Goal: Task Accomplishment & Management: Manage account settings

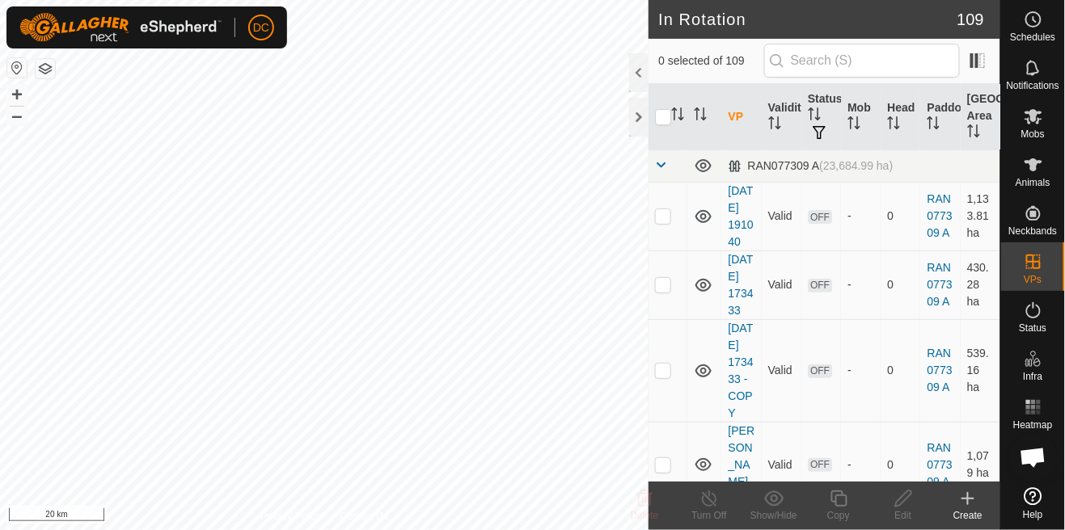
click at [1036, 175] on es-animals-svg-icon at bounding box center [1033, 165] width 29 height 26
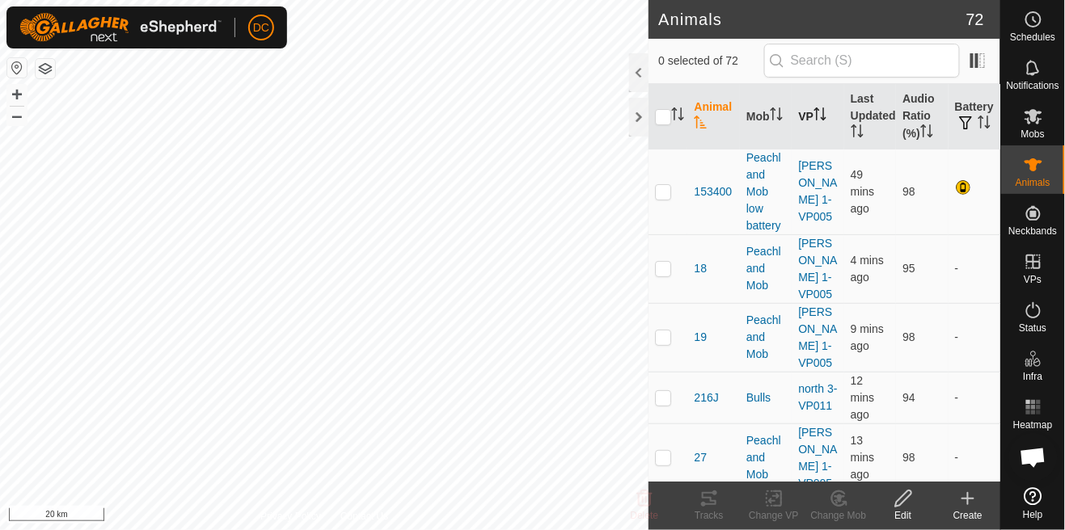
click at [822, 116] on icon "Activate to sort" at bounding box center [819, 114] width 13 height 13
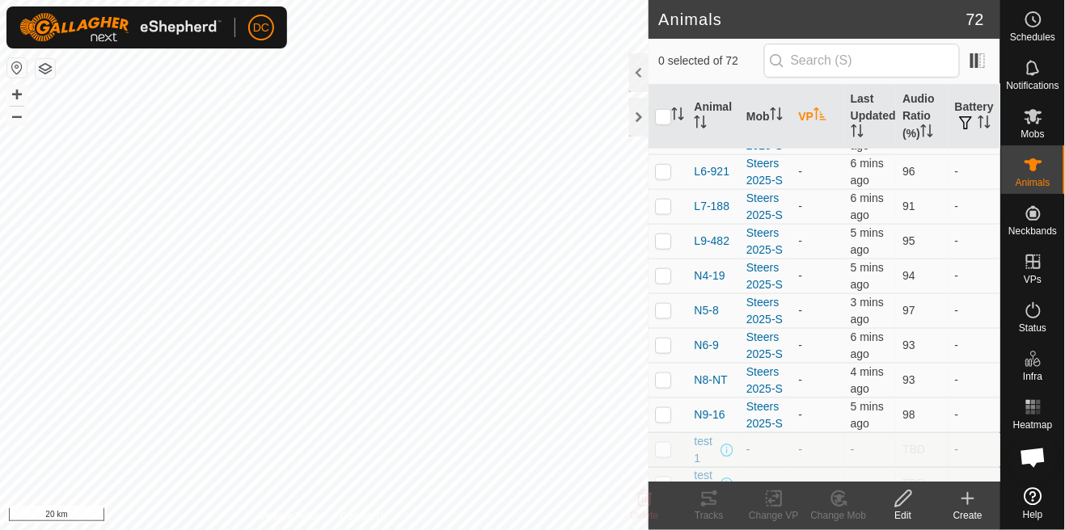
scroll to position [435, 0]
click at [640, 77] on div at bounding box center [638, 72] width 19 height 39
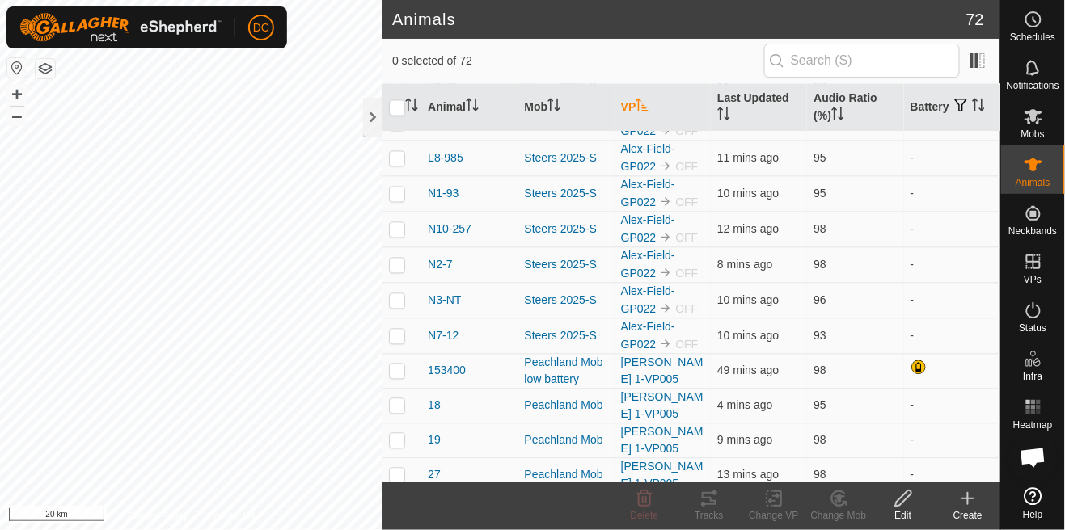
scroll to position [847, 0]
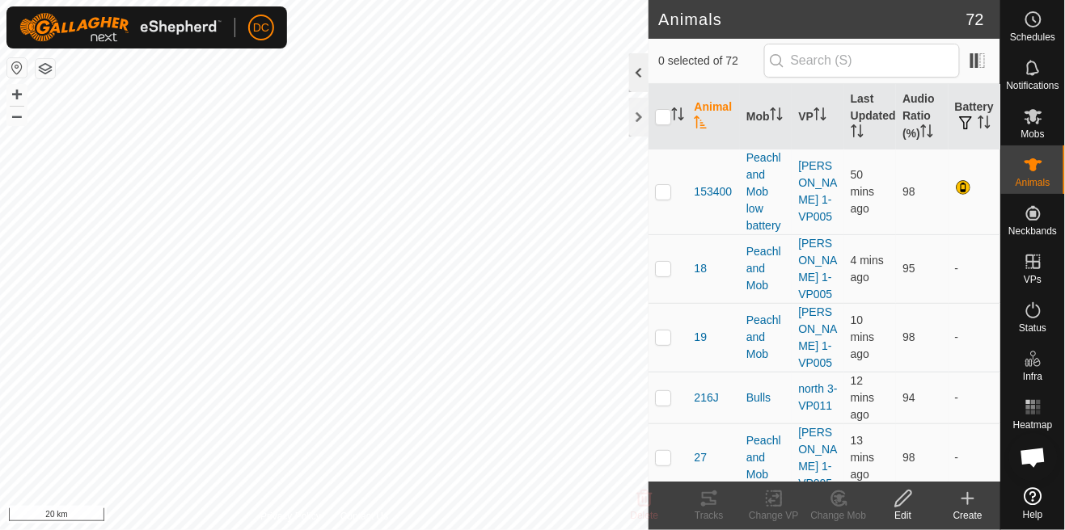
click at [644, 65] on div at bounding box center [638, 72] width 19 height 39
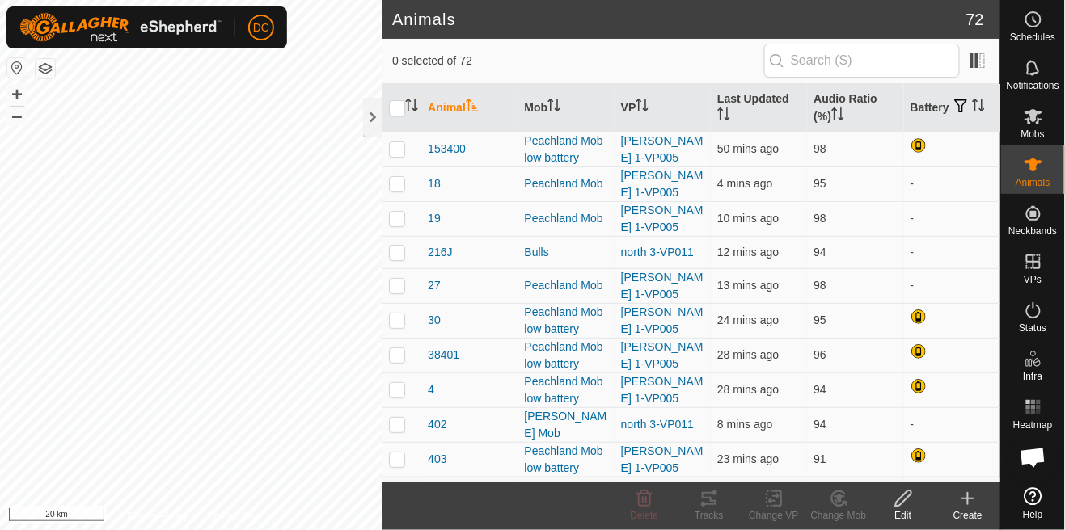
click at [1036, 119] on icon at bounding box center [1034, 116] width 18 height 15
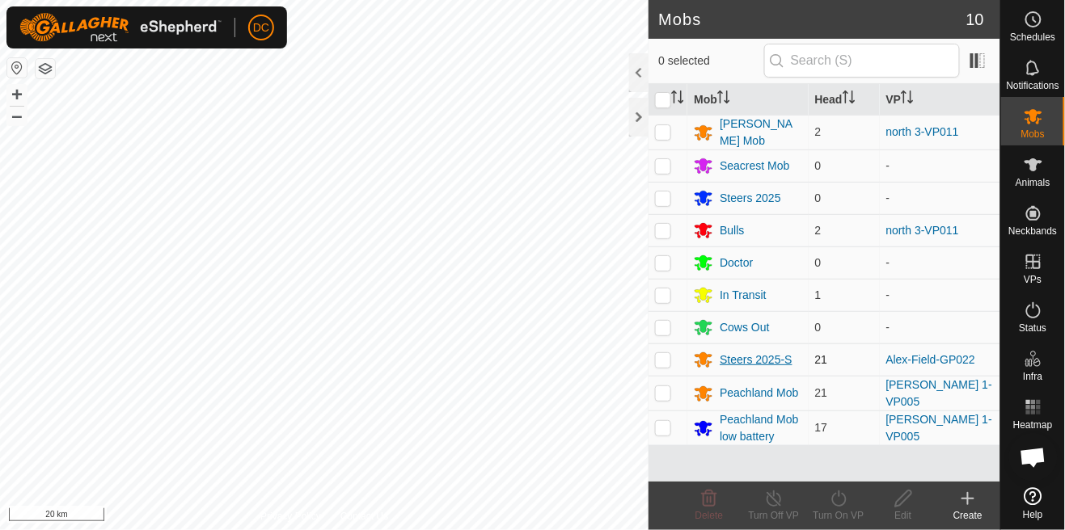
click at [762, 363] on div "Steers 2025-S" at bounding box center [756, 360] width 73 height 17
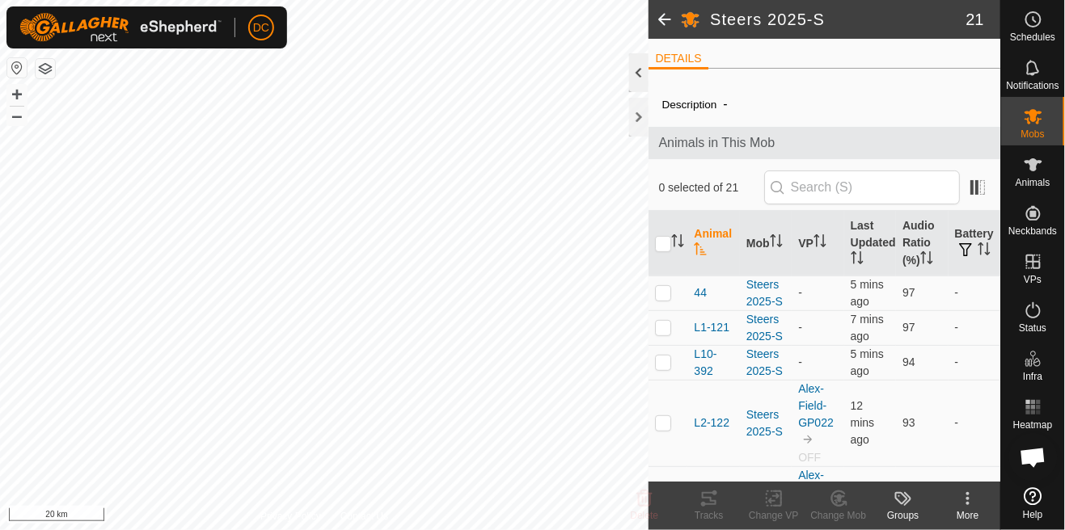
click at [640, 85] on div at bounding box center [638, 72] width 19 height 39
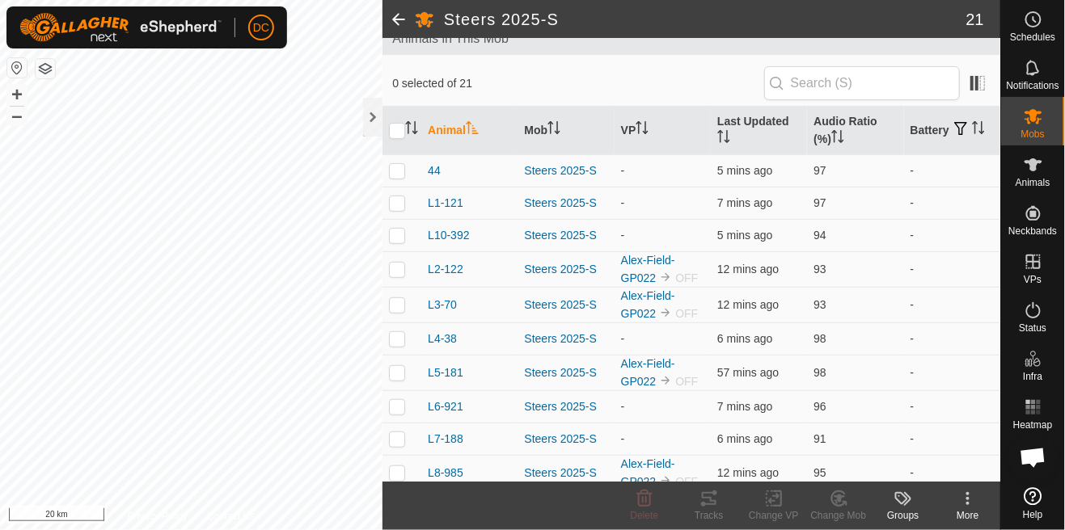
scroll to position [36, 0]
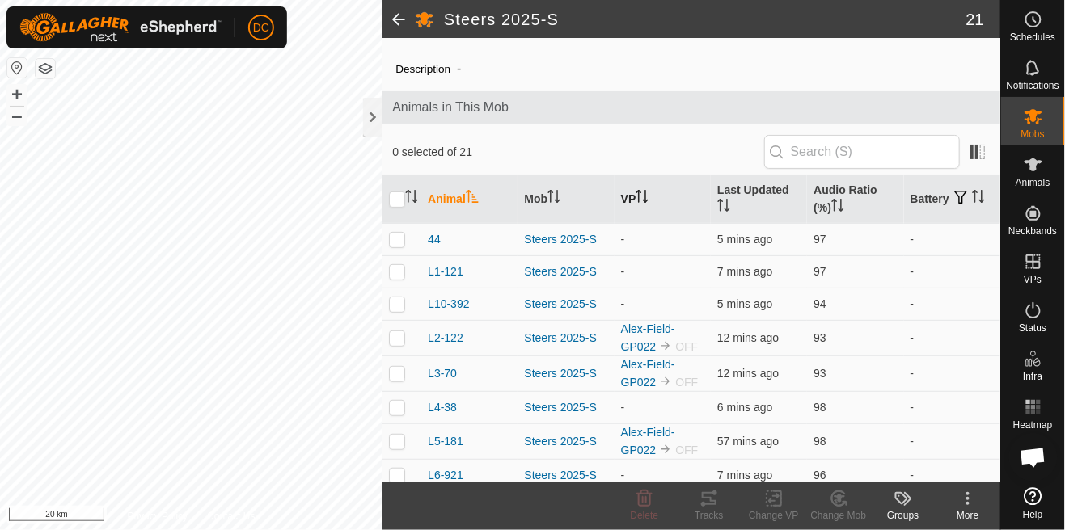
click at [638, 192] on th "VP" at bounding box center [663, 199] width 96 height 49
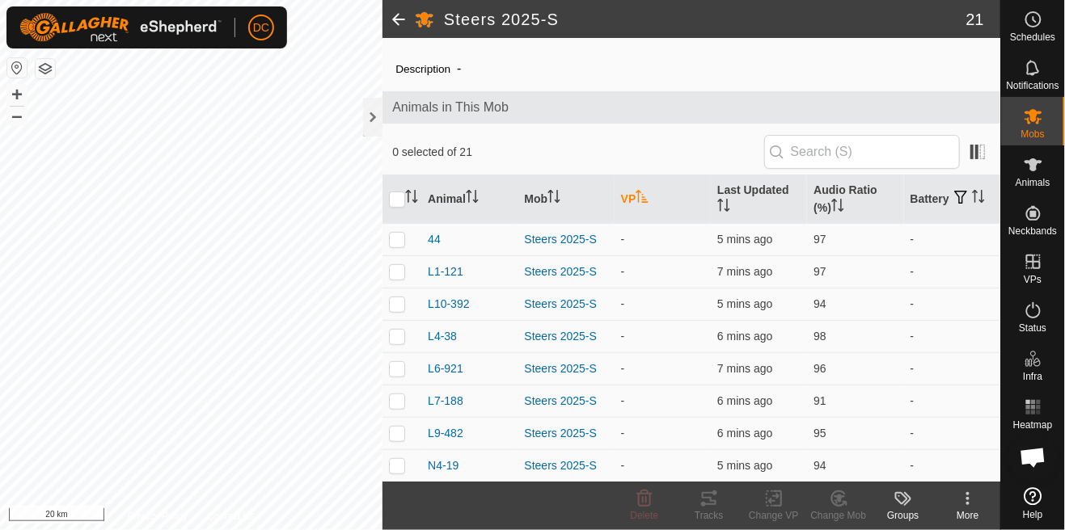
click at [649, 201] on icon "Activate to sort" at bounding box center [642, 196] width 13 height 13
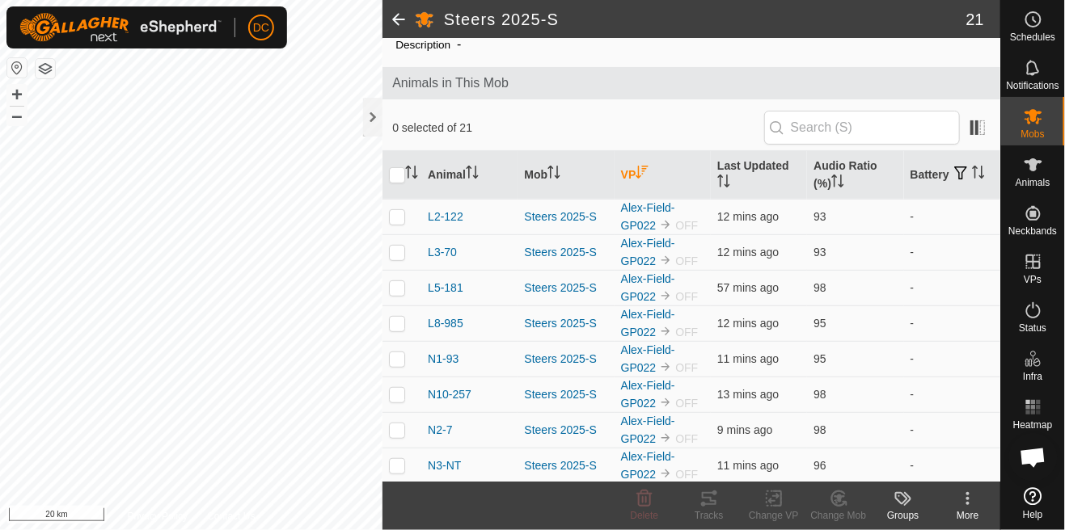
scroll to position [74, 0]
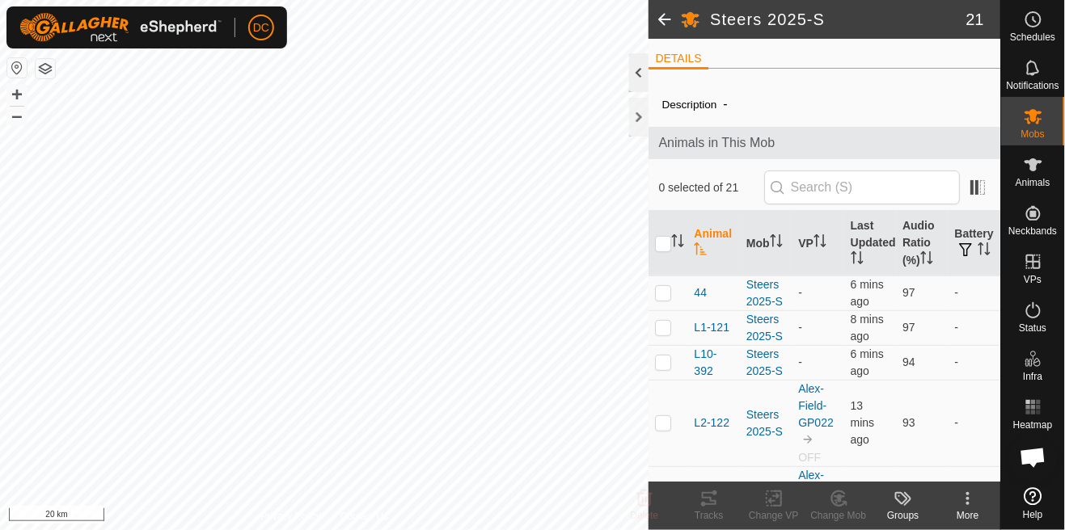
click at [645, 65] on div at bounding box center [638, 72] width 19 height 39
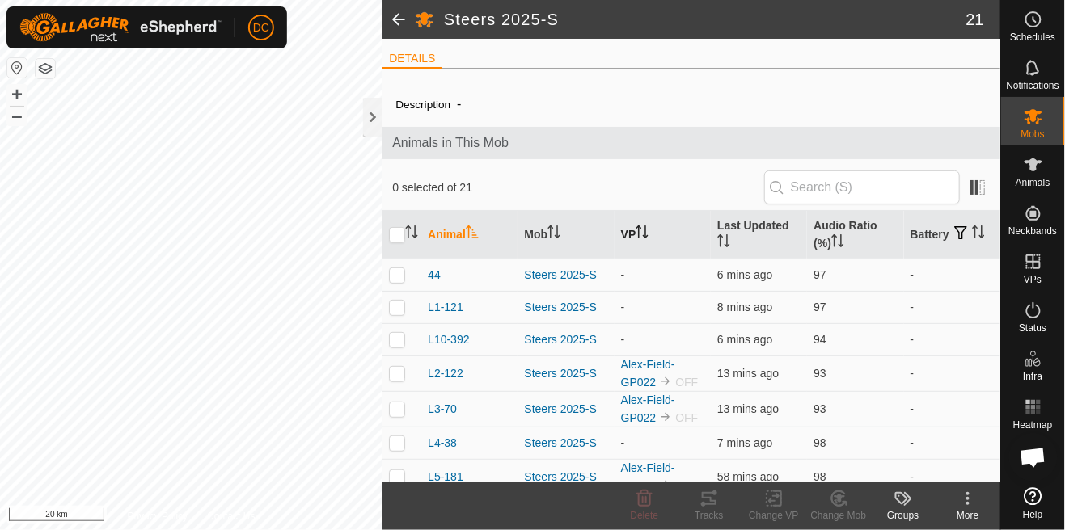
click at [654, 242] on th "VP" at bounding box center [663, 235] width 96 height 49
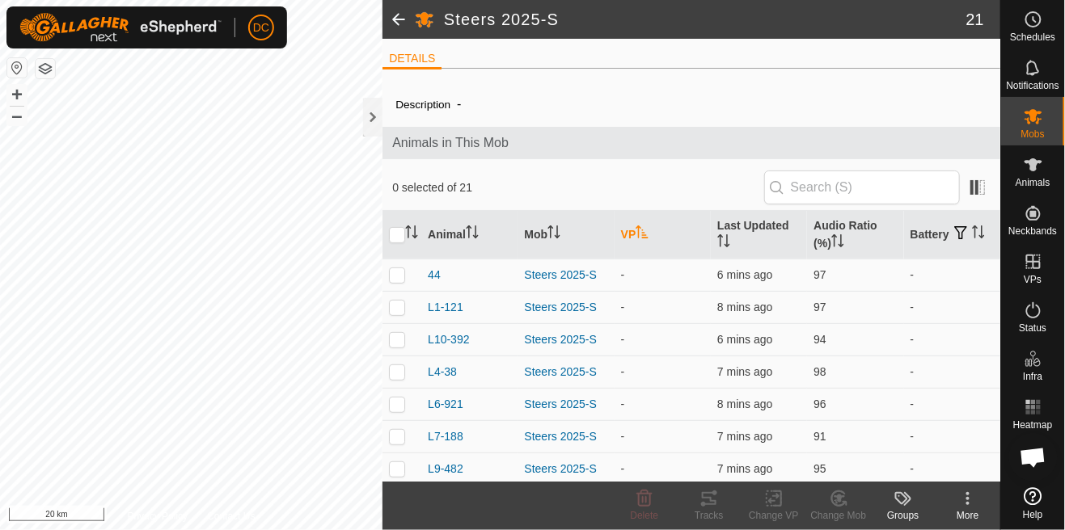
click at [649, 231] on icon "Activate to sort" at bounding box center [642, 232] width 13 height 13
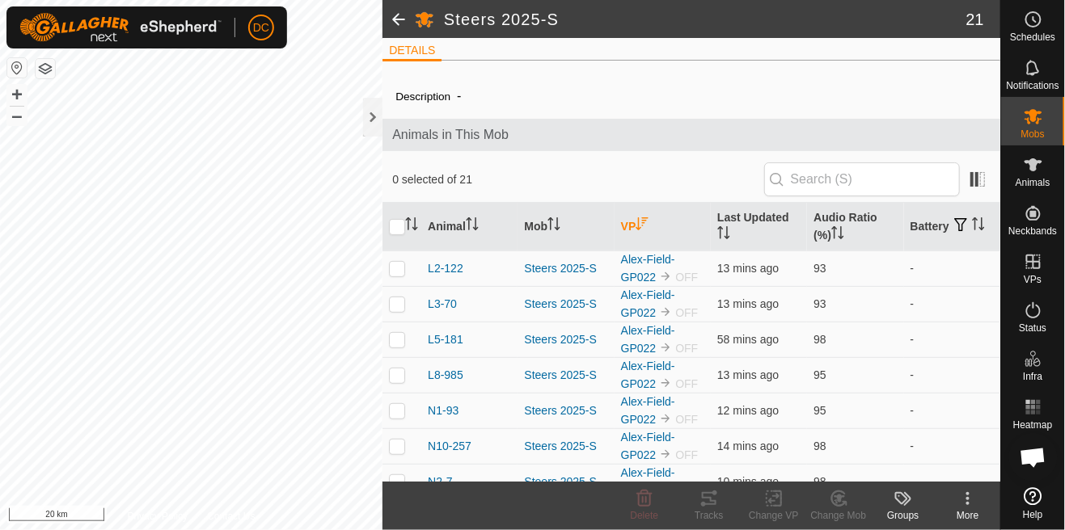
scroll to position [4, 0]
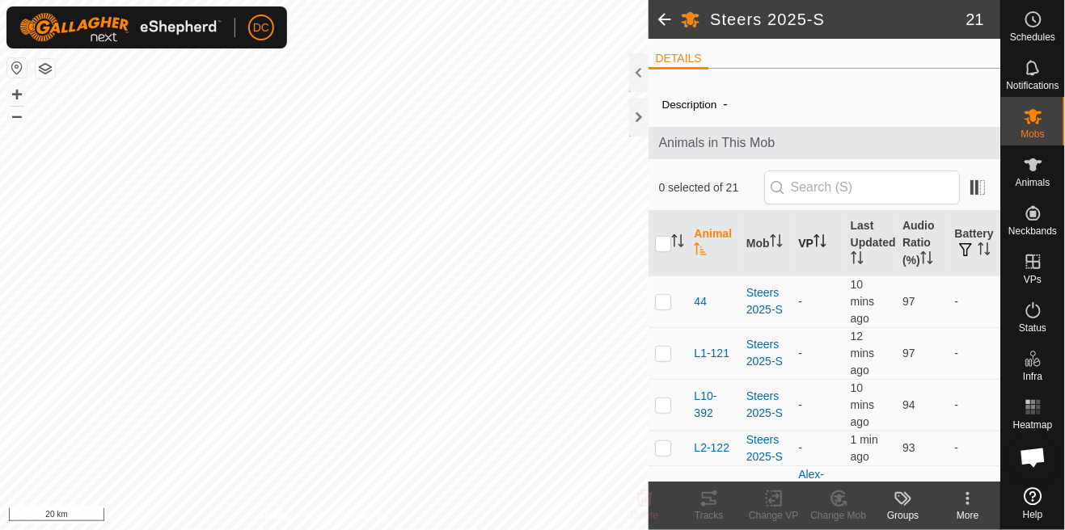
click at [831, 248] on th "VP" at bounding box center [818, 243] width 52 height 65
click at [822, 246] on icon "Activate to sort" at bounding box center [819, 240] width 13 height 13
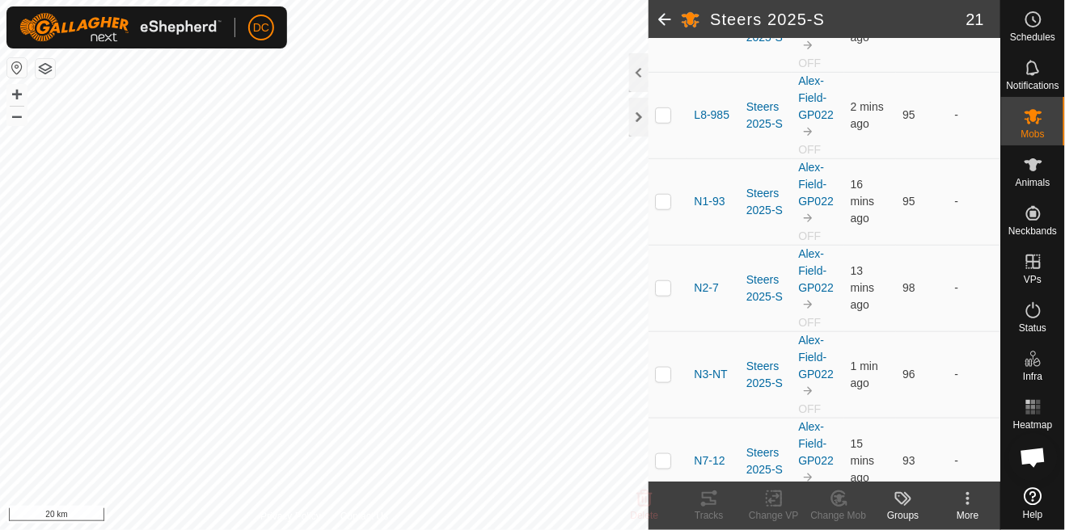
scroll to position [294, 0]
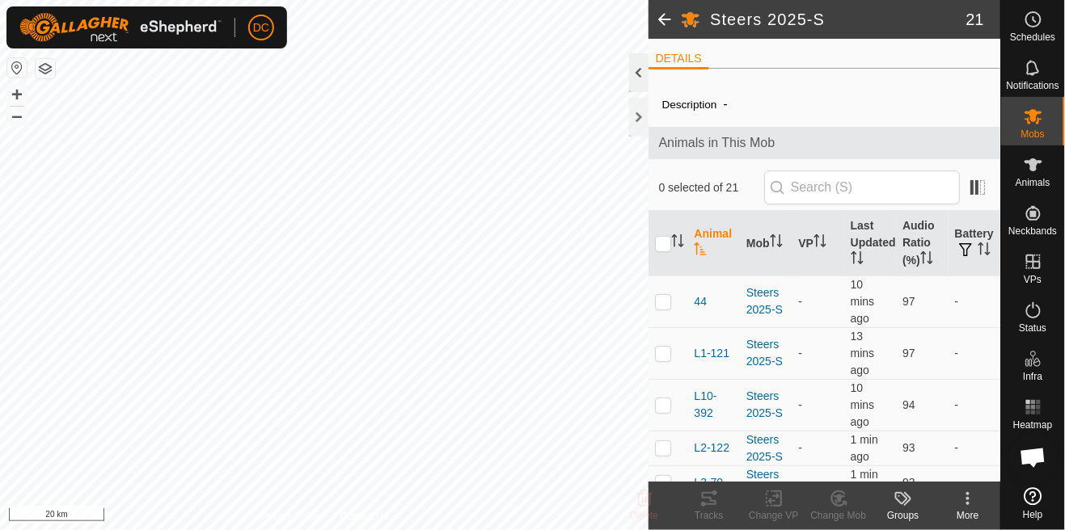
click at [636, 82] on div at bounding box center [638, 72] width 19 height 39
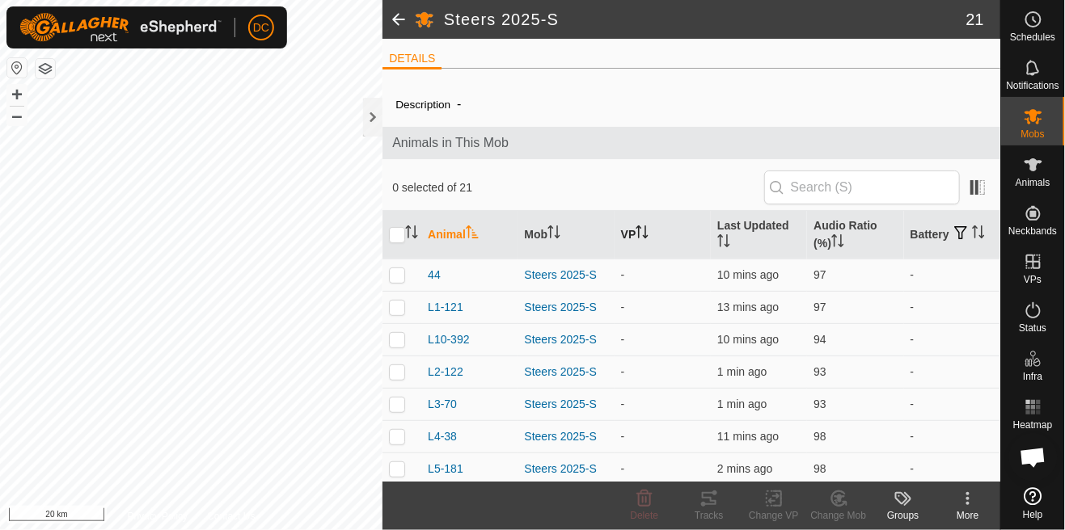
click at [641, 242] on th "VP" at bounding box center [663, 235] width 96 height 49
click at [645, 236] on icon "Activate to sort" at bounding box center [642, 232] width 13 height 13
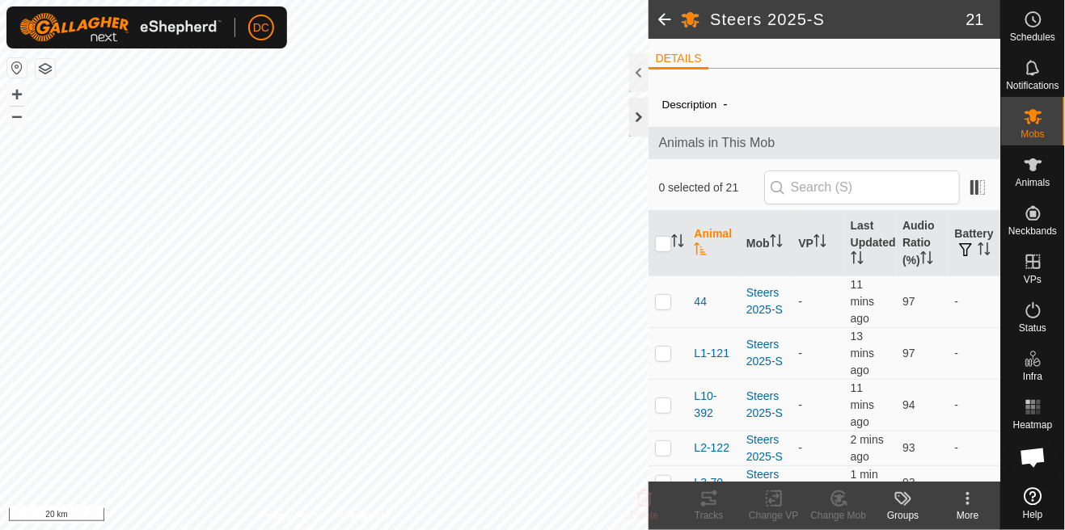
click at [644, 123] on div at bounding box center [638, 117] width 19 height 39
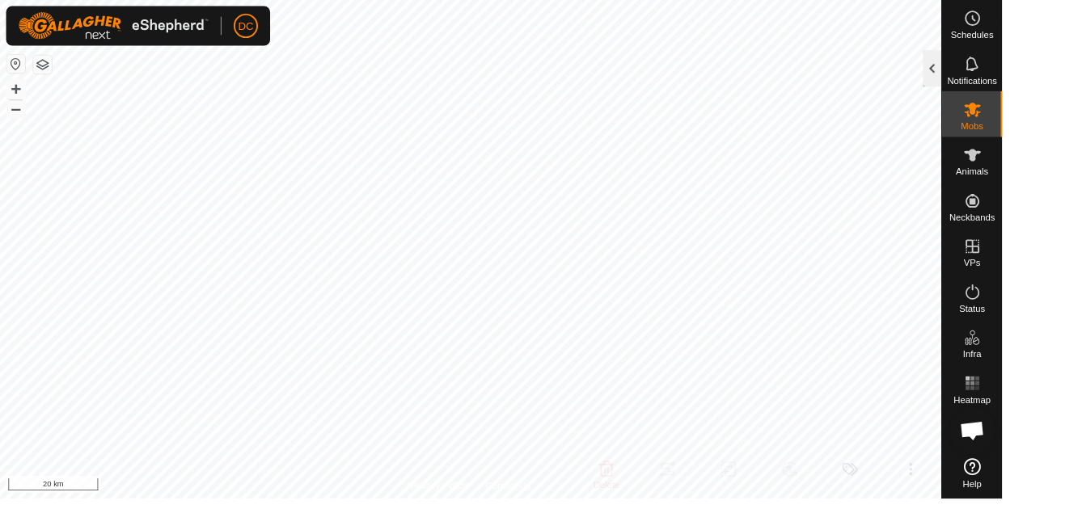
click at [992, 70] on div at bounding box center [990, 72] width 19 height 39
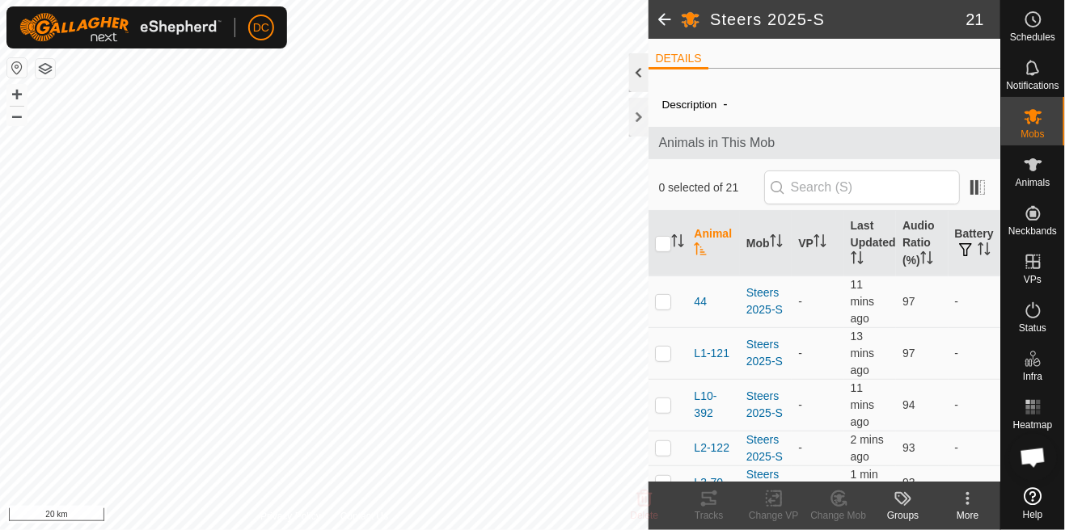
click at [643, 75] on div at bounding box center [638, 72] width 19 height 39
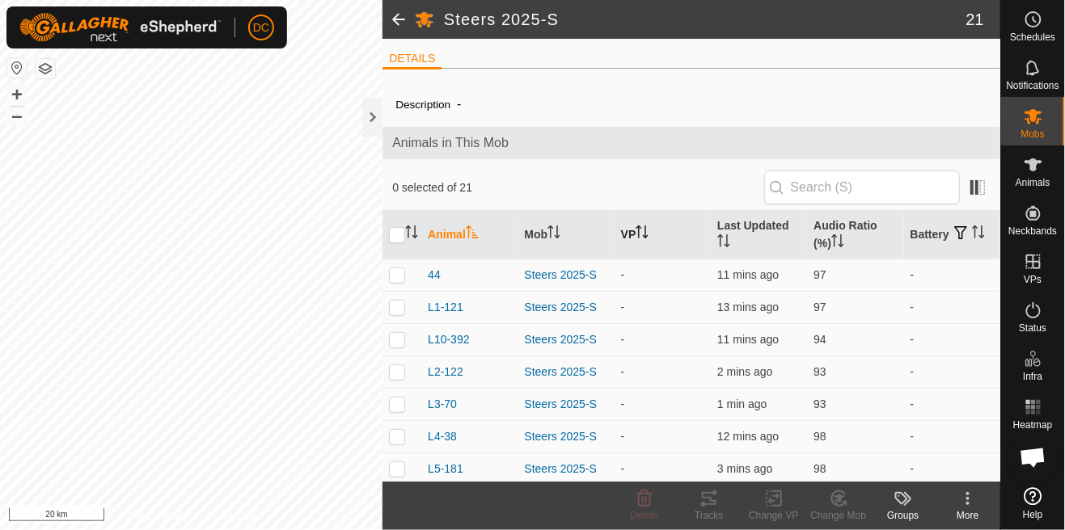
click at [642, 230] on icon "Activate to sort" at bounding box center [642, 232] width 13 height 13
click at [642, 235] on icon "Activate to sort" at bounding box center [642, 232] width 13 height 13
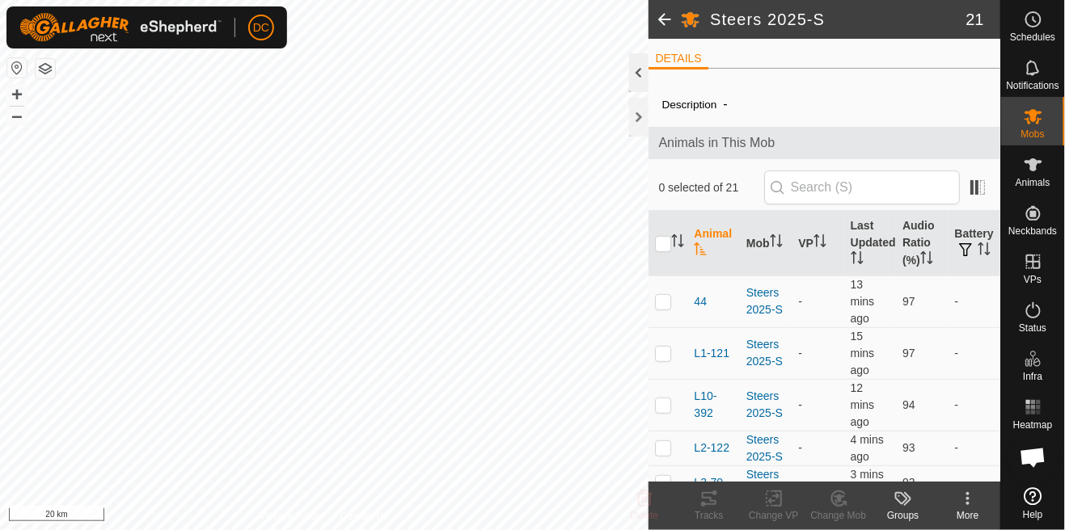
click at [644, 71] on div at bounding box center [638, 72] width 19 height 39
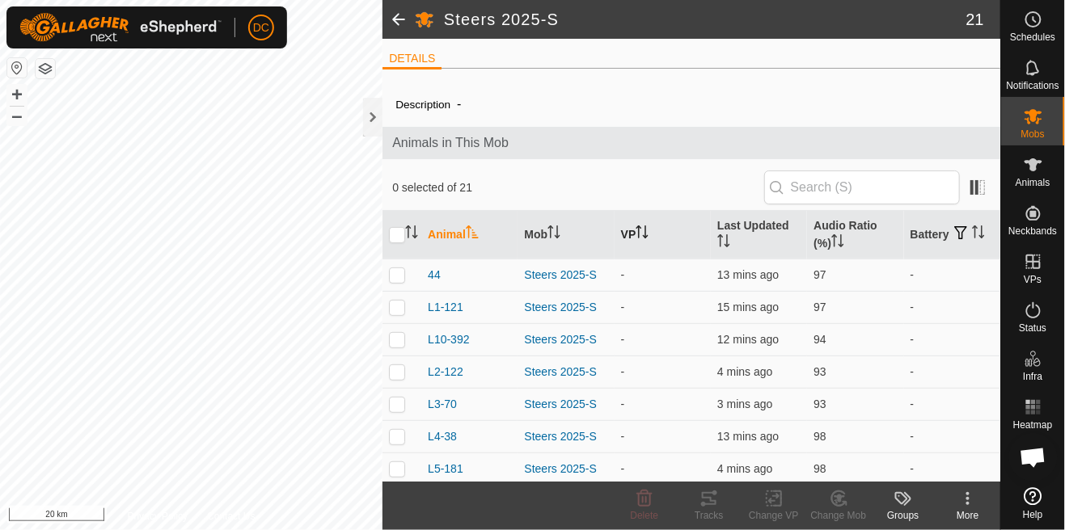
click at [652, 241] on th "VP" at bounding box center [663, 235] width 96 height 49
click at [649, 240] on p-sorticon "Activate to sort" at bounding box center [642, 234] width 13 height 13
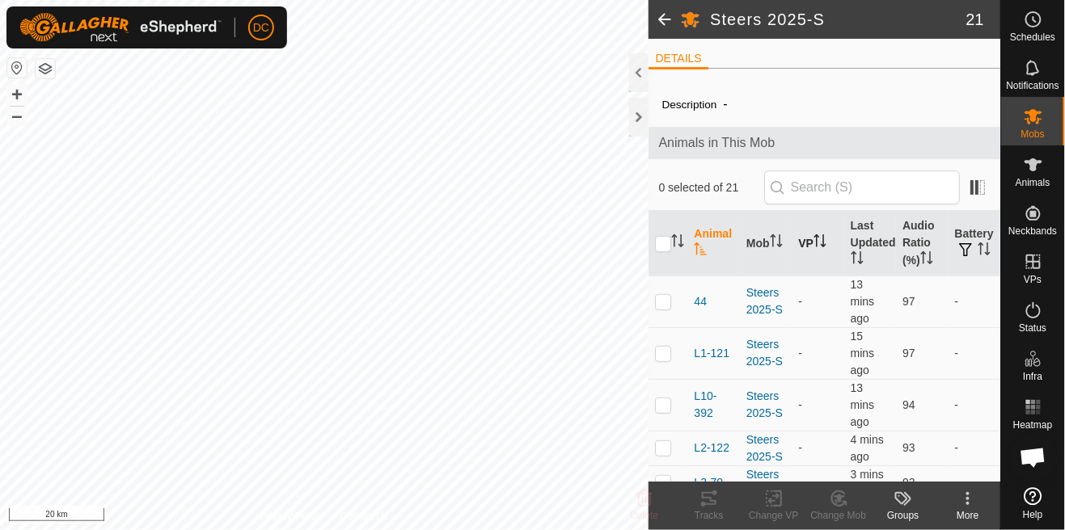
click at [822, 239] on icon "Activate to sort" at bounding box center [819, 240] width 13 height 13
click at [820, 239] on icon "Activate to sort" at bounding box center [819, 240] width 13 height 13
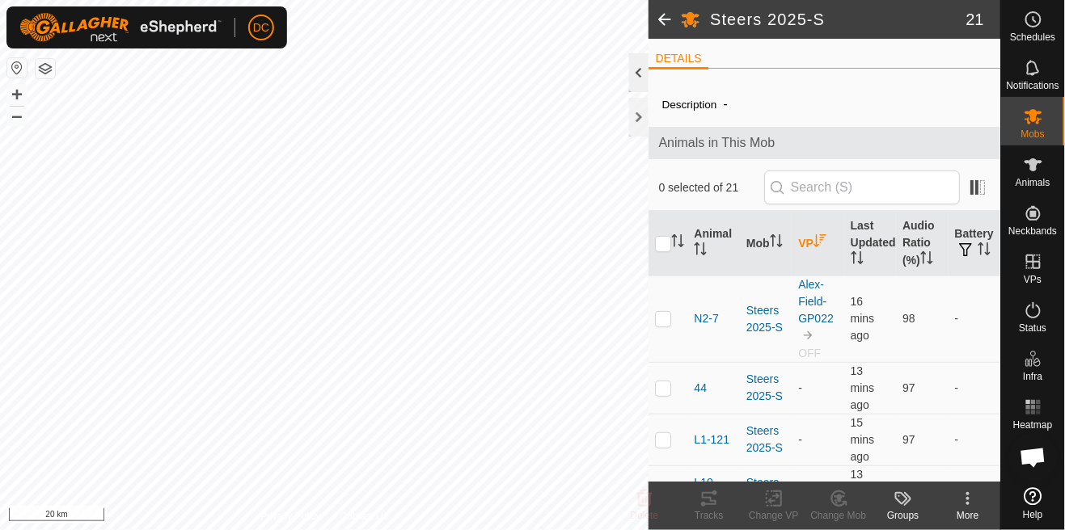
click at [645, 78] on div at bounding box center [638, 72] width 19 height 39
